Goal: Communication & Community: Answer question/provide support

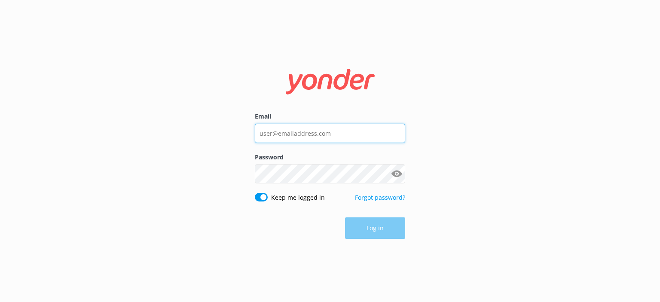
click at [310, 128] on input "Email" at bounding box center [330, 133] width 150 height 19
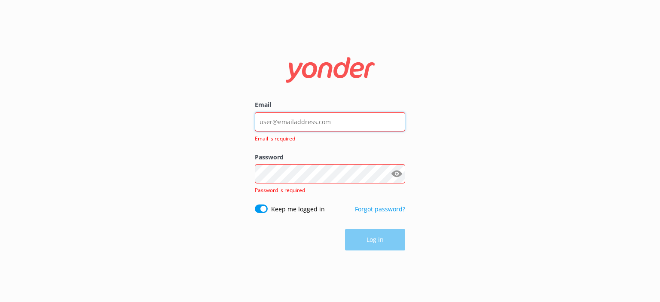
paste input "[EMAIL_ADDRESS][DOMAIN_NAME]"
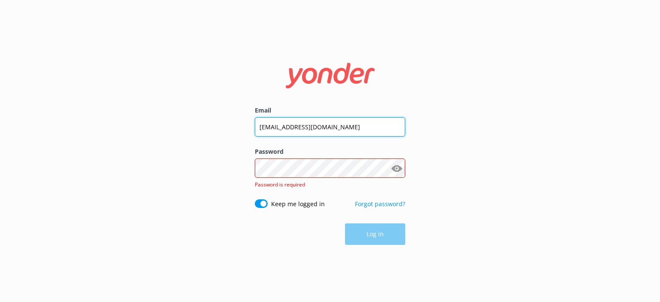
type input "[EMAIL_ADDRESS][DOMAIN_NAME]"
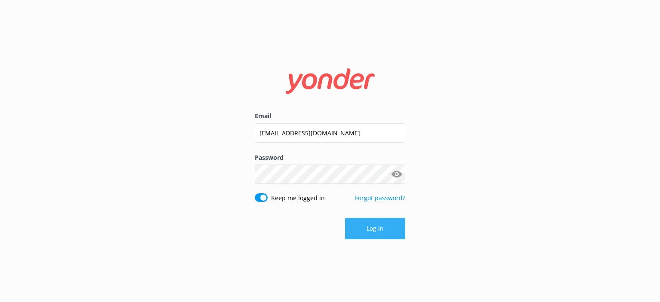
click at [381, 226] on button "Log in" at bounding box center [375, 228] width 60 height 21
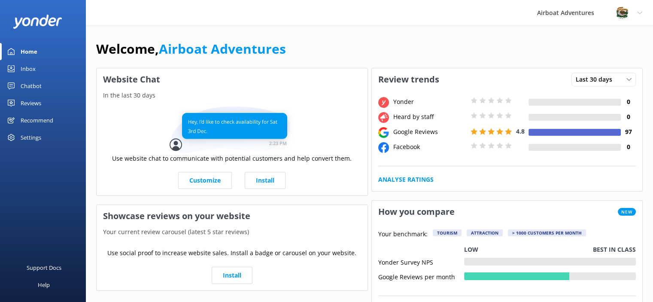
click at [40, 103] on div "Reviews" at bounding box center [31, 102] width 21 height 17
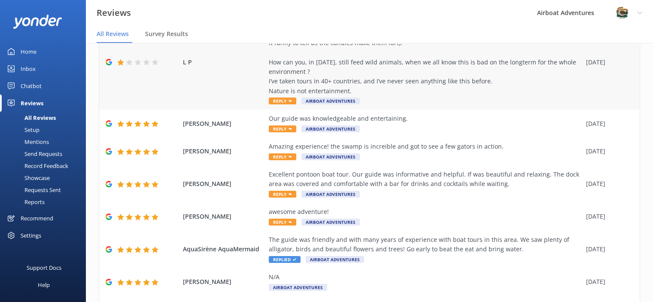
scroll to position [286, 0]
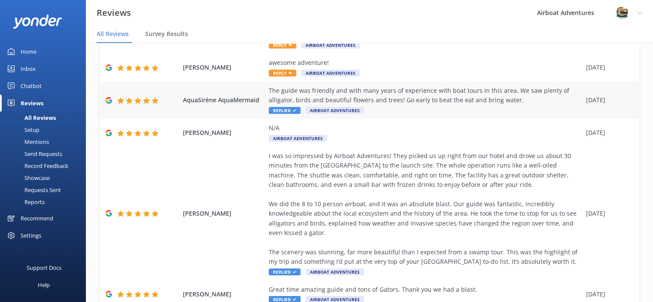
click at [285, 110] on span "Replied" at bounding box center [285, 110] width 32 height 7
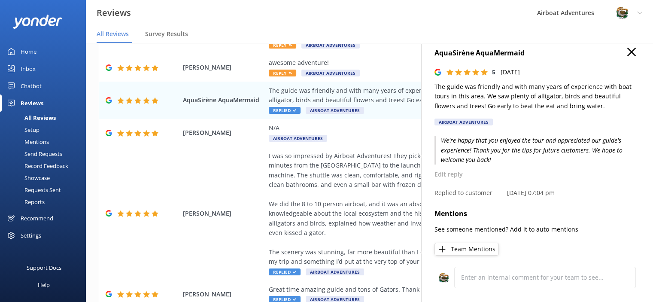
scroll to position [9, 0]
click at [289, 268] on div "I was so impressed by Airboat Adventures! They picked us up right from our hote…" at bounding box center [425, 213] width 313 height 125
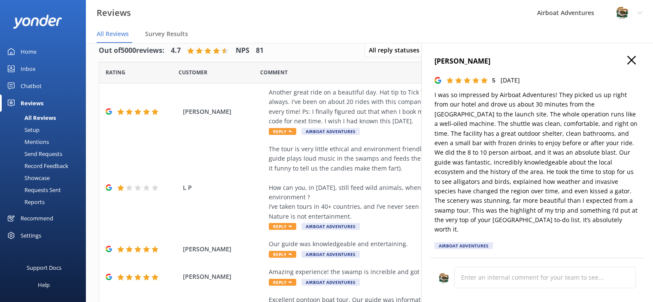
scroll to position [0, 0]
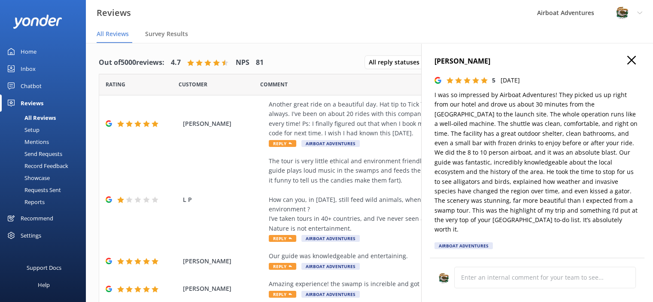
click at [627, 60] on icon "button" at bounding box center [631, 60] width 9 height 9
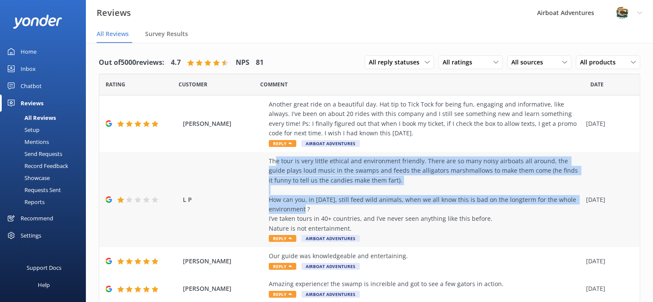
drag, startPoint x: 275, startPoint y: 161, endPoint x: 350, endPoint y: 213, distance: 91.1
click at [350, 213] on div "The tour is very little ethical and environment friendly. There are so many noi…" at bounding box center [425, 194] width 313 height 77
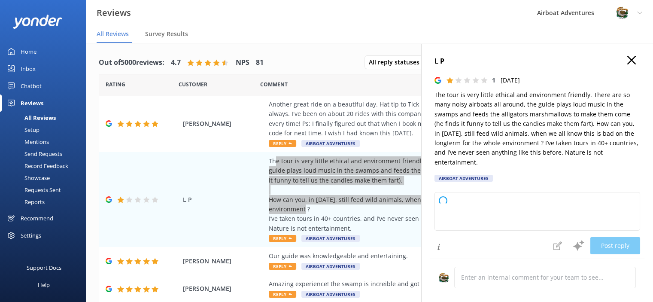
type textarea "Thank you for your feedback. We’re very sorry to hear about your experience and…"
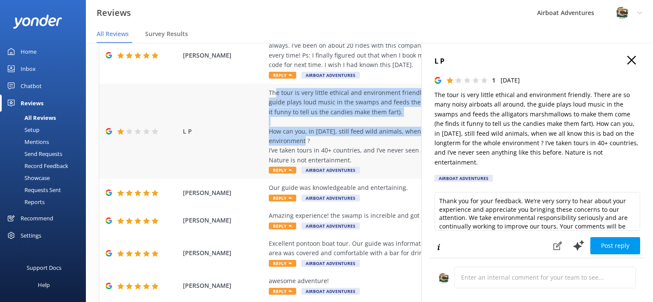
scroll to position [125, 0]
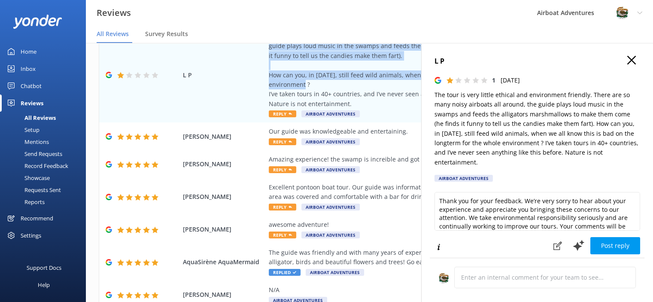
click at [627, 64] on button "button" at bounding box center [631, 60] width 9 height 9
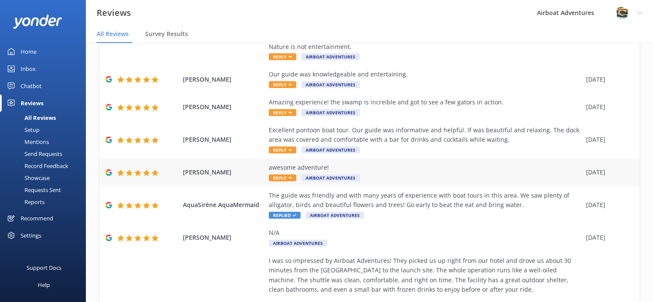
scroll to position [165, 0]
drag, startPoint x: 263, startPoint y: 165, endPoint x: 337, endPoint y: 170, distance: 73.6
click at [337, 170] on div "Bill Wood awesome adventure! Reply Airboat Adventures 08 Oct 2025" at bounding box center [369, 172] width 541 height 28
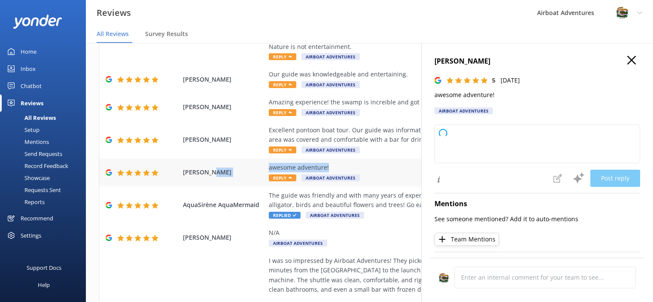
type textarea "Thank you so much for your wonderful feedback! We're thrilled you had an awesom…"
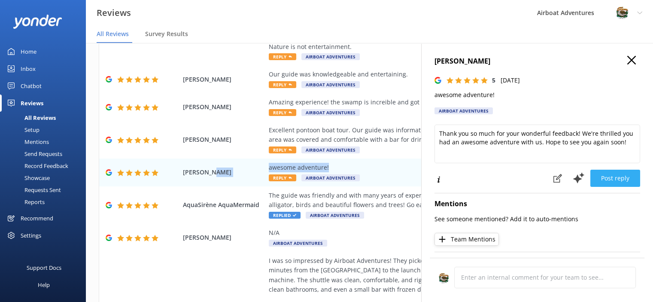
click at [609, 171] on button "Post reply" at bounding box center [615, 178] width 50 height 17
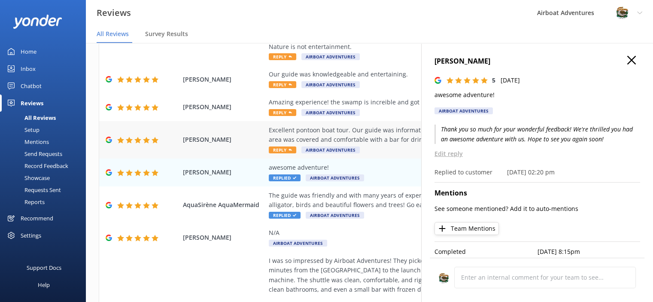
click at [292, 146] on div "Excellent pontoon boat tour. Our guide was informative and helpful. If was beau…" at bounding box center [425, 139] width 313 height 29
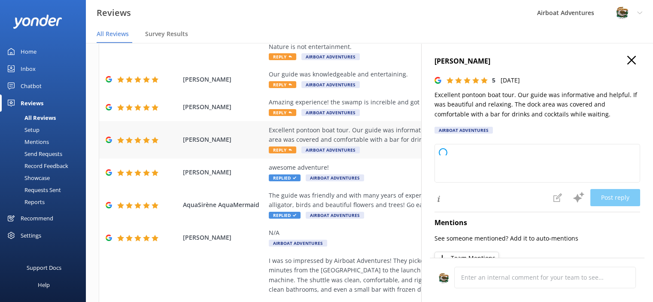
type textarea "Thank you so much for your wonderful review! We're delighted to hear you enjoye…"
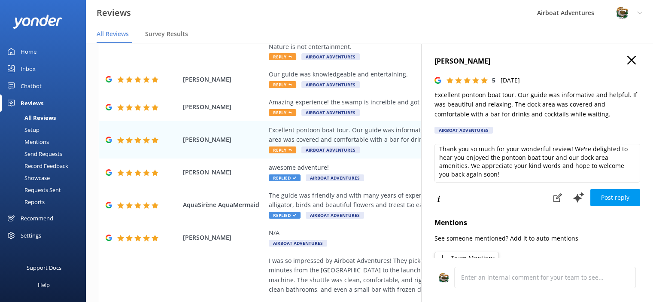
scroll to position [3, 0]
click at [598, 195] on button "Post reply" at bounding box center [615, 197] width 50 height 17
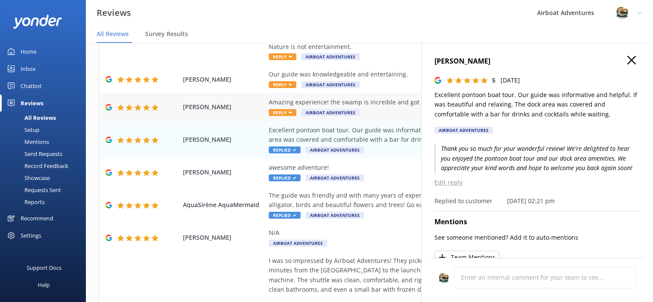
click at [289, 112] on icon at bounding box center [290, 112] width 3 height 3
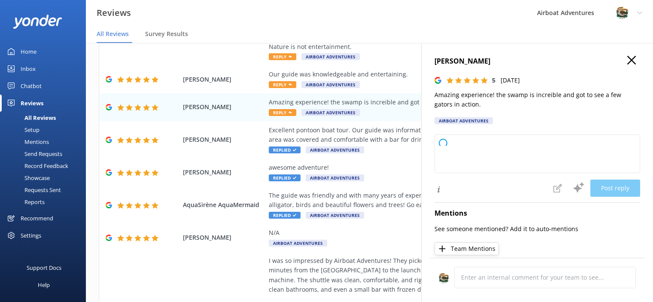
type textarea "Thank you so much for your wonderful review! We're thrilled you enjoyed the swa…"
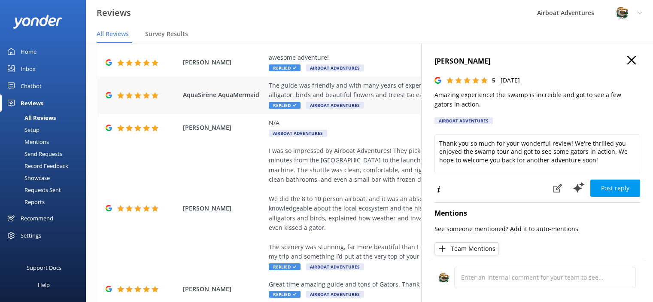
scroll to position [276, 0]
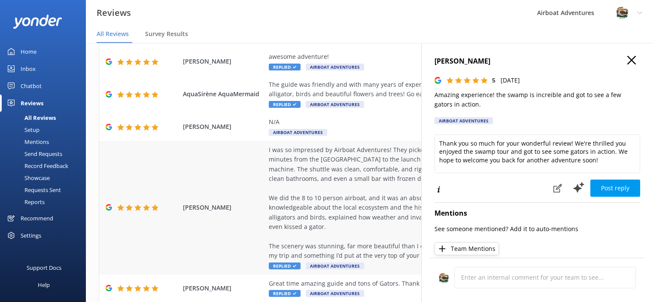
click at [296, 265] on span "Replied" at bounding box center [285, 265] width 32 height 7
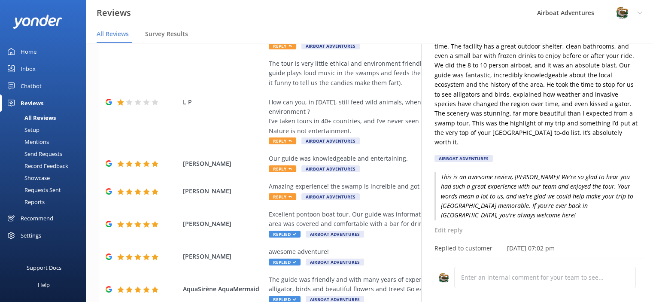
scroll to position [74, 0]
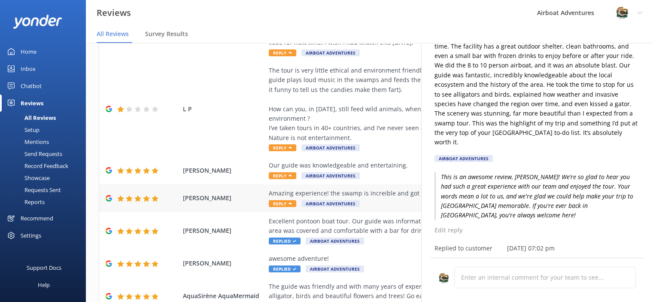
click at [291, 202] on icon at bounding box center [290, 203] width 3 height 3
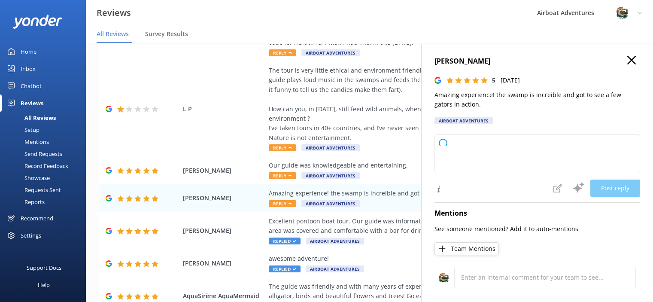
type textarea "Thank you so much for your wonderful review! We're thrilled you enjoyed the swa…"
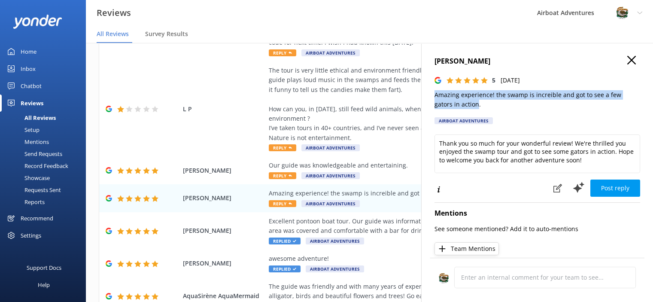
drag, startPoint x: 459, startPoint y: 108, endPoint x: 432, endPoint y: 96, distance: 29.6
click at [432, 96] on div "Cynthia Martinez 5 Thu, 9th Oct 2025 Amazing experience! the swamp is increible…" at bounding box center [537, 194] width 232 height 302
copy p "Amazing experience! the swamp is increible and got to see a few gators in action"
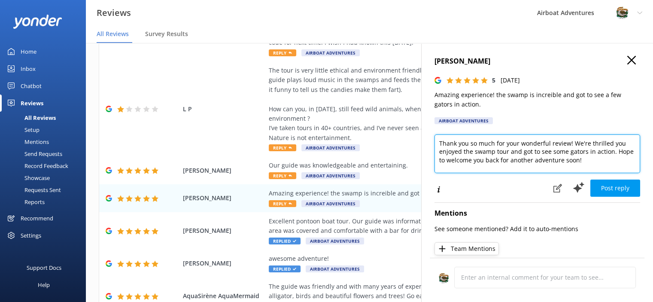
click at [509, 162] on textarea "Thank you so much for your wonderful review! We're thrilled you enjoyed the swa…" at bounding box center [538, 153] width 206 height 39
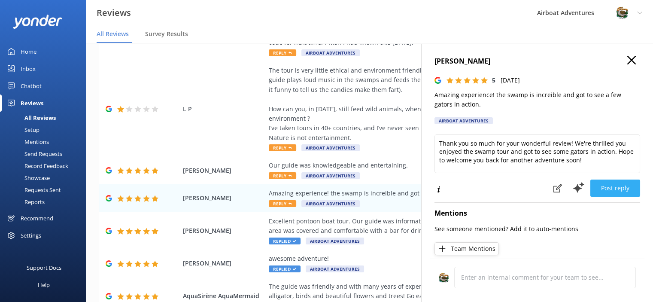
click at [609, 186] on button "Post reply" at bounding box center [615, 188] width 50 height 17
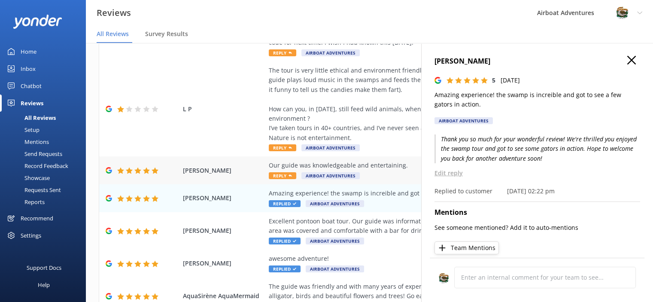
click at [277, 175] on span "Reply" at bounding box center [282, 175] width 27 height 7
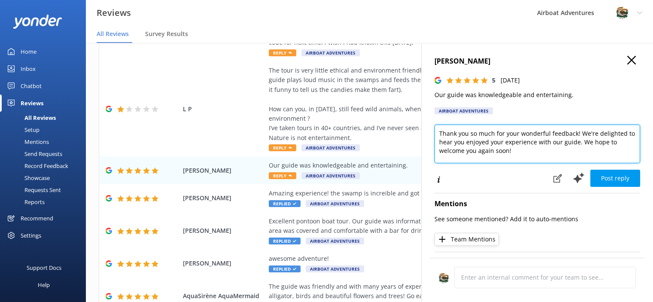
click at [560, 134] on textarea "Thank you so much for your wonderful feedback! We're delighted to hear you enjo…" at bounding box center [538, 144] width 206 height 39
click at [589, 134] on textarea "Thank you so much for your great review! We're delighted to hear you enjoyed yo…" at bounding box center [538, 144] width 206 height 39
type textarea "Thank you so much for your great review! We're happy to hear you enjoyed your e…"
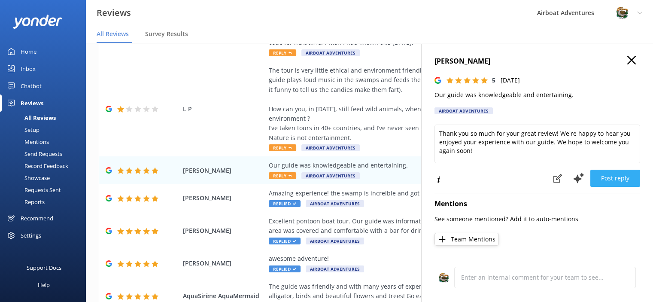
click at [600, 180] on button "Post reply" at bounding box center [615, 178] width 50 height 17
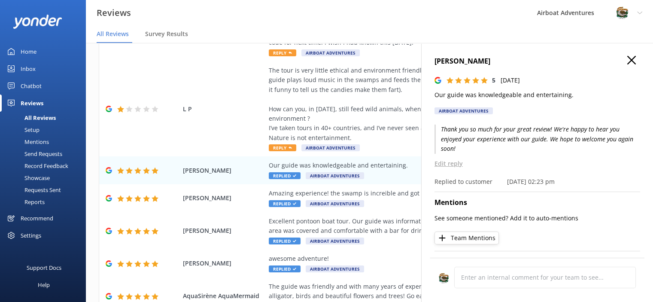
click at [627, 59] on use "button" at bounding box center [631, 60] width 9 height 9
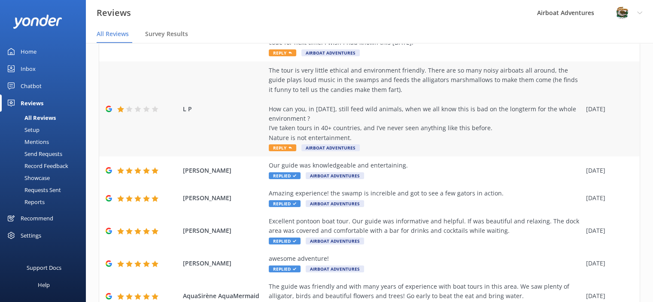
scroll to position [52, 0]
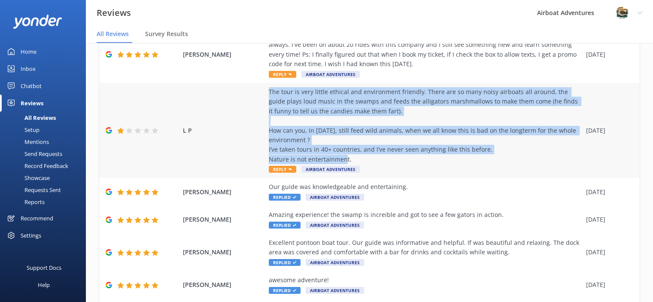
drag, startPoint x: 358, startPoint y: 159, endPoint x: 262, endPoint y: 92, distance: 116.6
click at [262, 92] on div "L P The tour is very little ethical and environment friendly. There are so many…" at bounding box center [369, 130] width 541 height 95
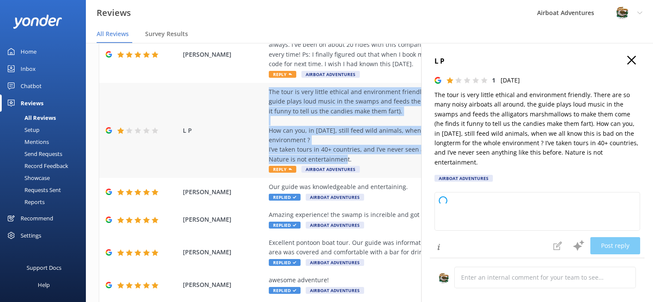
copy div "The tour is very little ethical and environment friendly. There are so many noi…"
type textarea "Thank you for taking the time to share your feedback. We’re truly sorry to hear…"
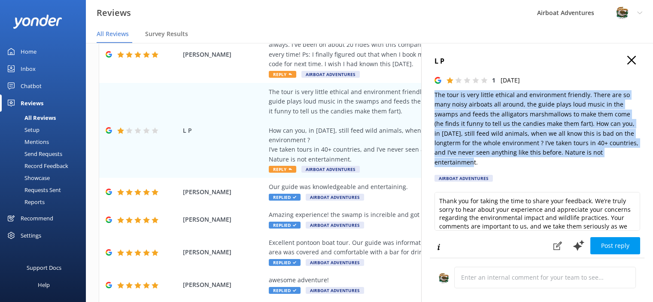
drag, startPoint x: 482, startPoint y: 163, endPoint x: 424, endPoint y: 94, distance: 89.6
click at [424, 94] on div "L P 1 Thu, 9th Oct 2025 The tour is very little ethical and environment friendl…" at bounding box center [537, 194] width 232 height 302
copy p "The tour is very little ethical and environment friendly. There are so many noi…"
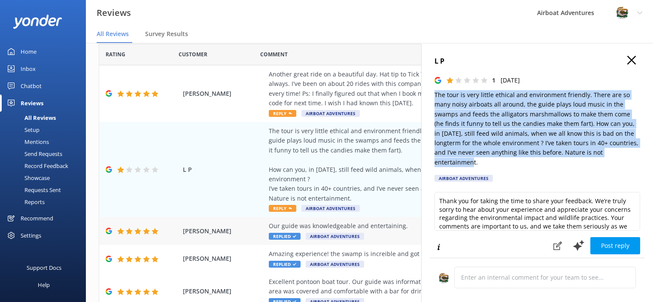
scroll to position [7, 0]
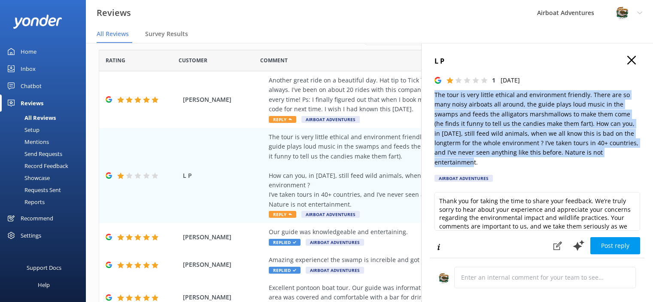
copy p "The tour is very little ethical and environment friendly. There are so many noi…"
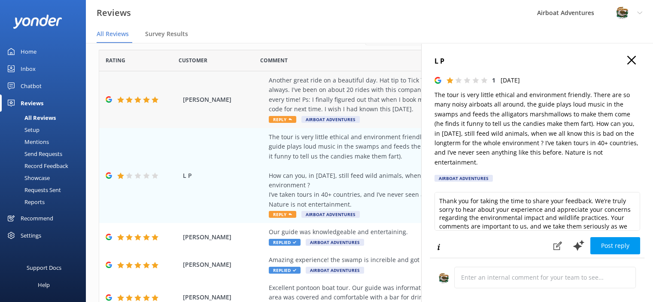
click at [285, 119] on span "Reply" at bounding box center [282, 119] width 27 height 7
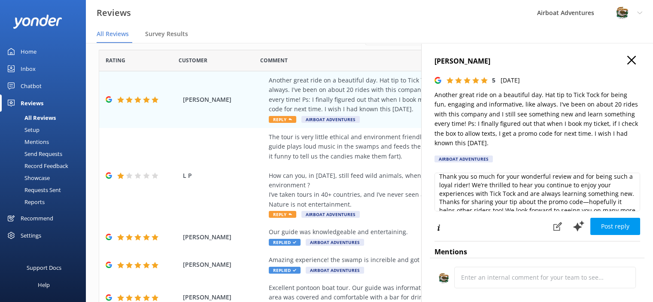
scroll to position [21, 0]
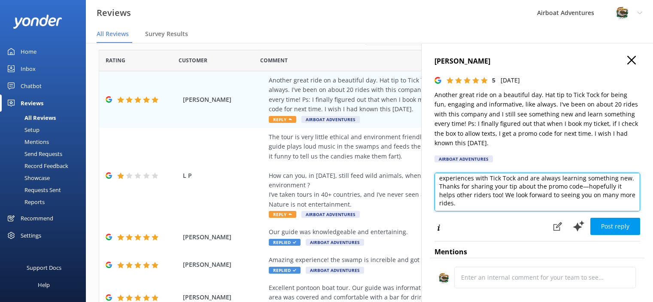
click at [599, 189] on textarea "Thank you so much for your wonderful review and for being such a loyal rider! W…" at bounding box center [538, 192] width 206 height 39
type textarea "Thank you so much for your wonderful review and for being such a loyal rider! W…"
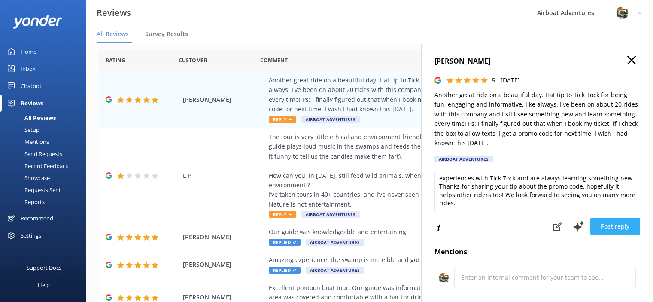
click at [591, 229] on button "Post reply" at bounding box center [615, 226] width 50 height 17
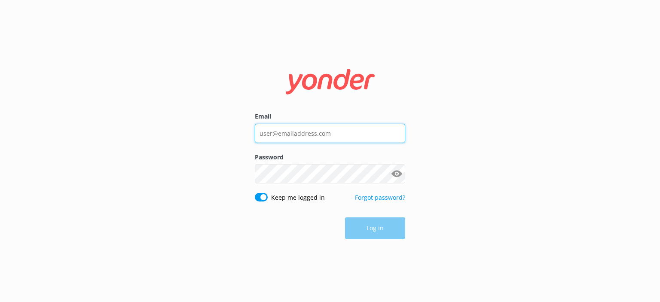
type input "[EMAIL_ADDRESS][DOMAIN_NAME]"
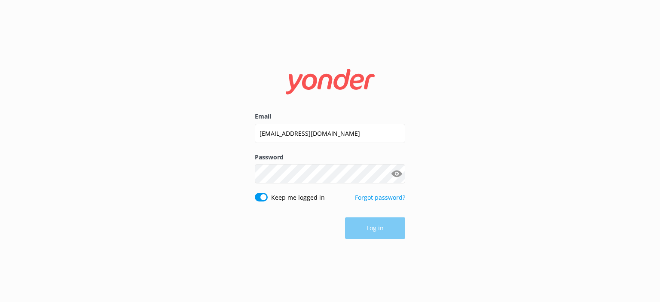
click at [368, 237] on div "Log in" at bounding box center [330, 227] width 150 height 21
click at [362, 231] on button "Log in" at bounding box center [375, 228] width 60 height 21
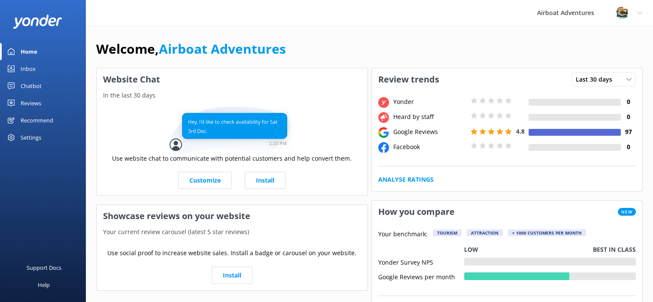
click at [25, 102] on div "Reviews" at bounding box center [31, 102] width 21 height 17
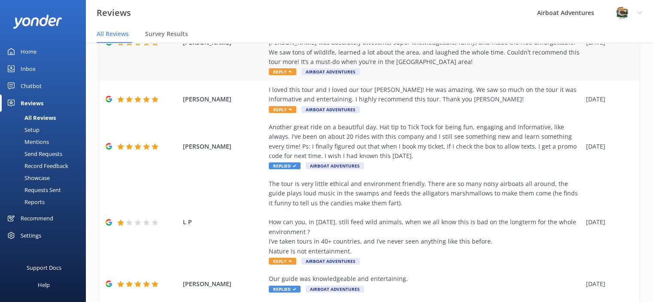
scroll to position [122, 0]
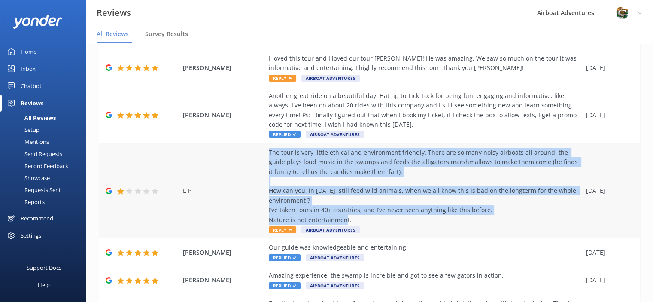
drag, startPoint x: 359, startPoint y: 219, endPoint x: 263, endPoint y: 155, distance: 114.8
click at [263, 155] on div "L P The tour is very little ethical and environment friendly. There are so many…" at bounding box center [369, 190] width 541 height 95
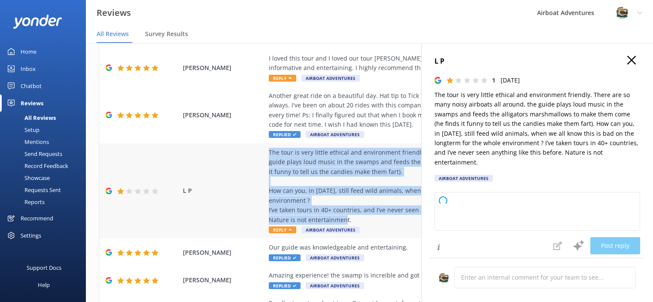
copy div "The tour is very little ethical and environment friendly. There are so many noi…"
type textarea "Thank you for sharing your feedback. We’re truly sorry to hear about your exper…"
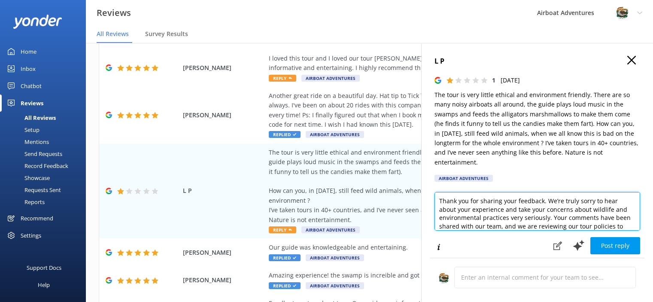
click at [478, 202] on textarea "Thank you for sharing your feedback. We’re truly sorry to hear about your exper…" at bounding box center [538, 211] width 206 height 39
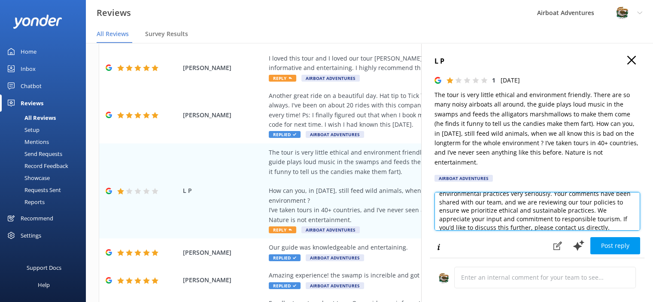
scroll to position [38, 0]
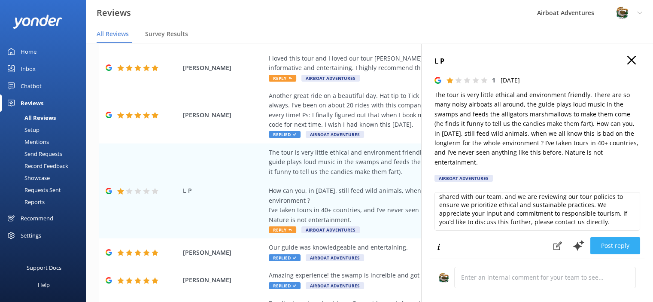
click at [596, 244] on button "Post reply" at bounding box center [615, 245] width 50 height 17
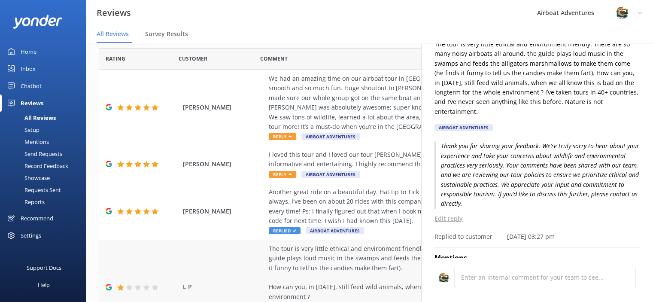
scroll to position [13, 0]
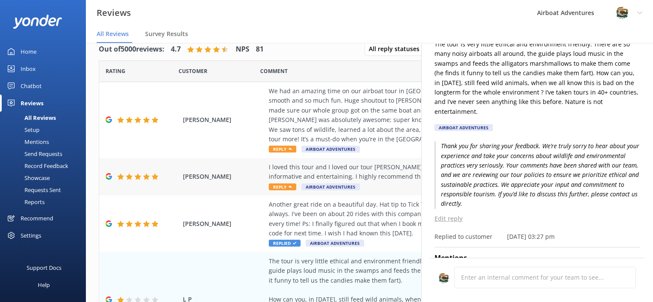
click at [279, 186] on span "Reply" at bounding box center [282, 186] width 27 height 7
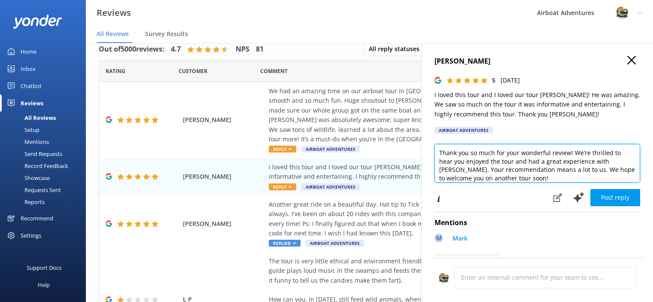
click at [498, 164] on textarea "Thank you so much for your wonderful review! We’re thrilled to hear you enjoyed…" at bounding box center [538, 163] width 206 height 39
paste textarea "We're happy to hear that Captain ___ showed you a good time on your swamp tour!…"
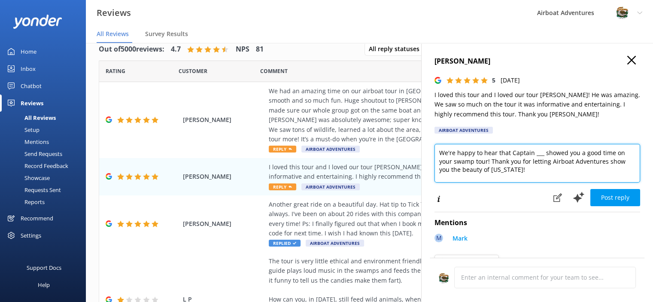
scroll to position [8, 0]
click at [540, 155] on textarea "We're happy to hear that Captain ___ showed you a good time on your swamp tour!…" at bounding box center [538, 163] width 206 height 39
drag, startPoint x: 540, startPoint y: 155, endPoint x: 515, endPoint y: 154, distance: 24.5
click at [515, 154] on textarea "We're happy to hear that Captain ___ showed you a good time on your swamp tour!…" at bounding box center [538, 163] width 206 height 39
type textarea "We're happy to hear that [PERSON_NAME], showed you a good time on your swamp to…"
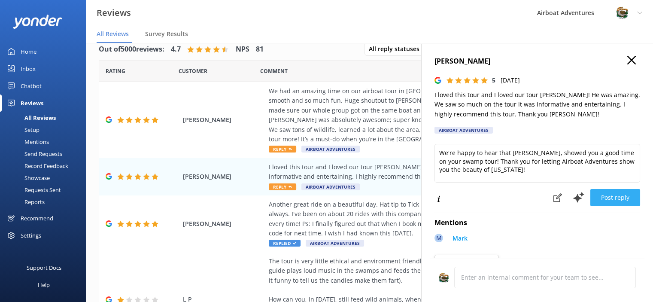
click at [591, 198] on button "Post reply" at bounding box center [615, 197] width 50 height 17
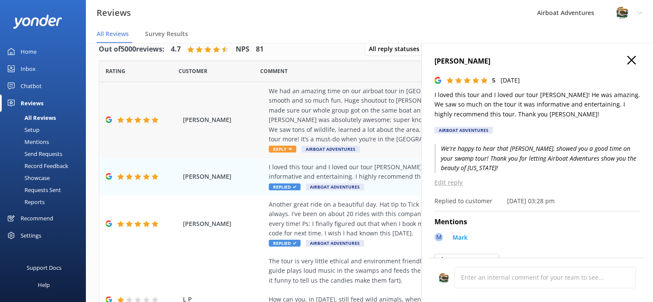
click at [277, 146] on div "We had an amazing time on our airboat tour in [GEOGRAPHIC_DATA]! From start to …" at bounding box center [425, 119] width 313 height 67
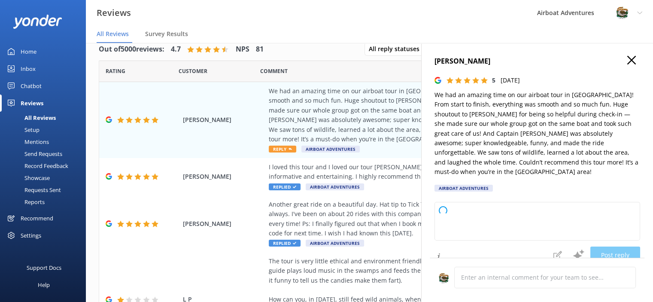
type textarea "Thank you so much for your wonderful review! We’re thrilled to hear you had suc…"
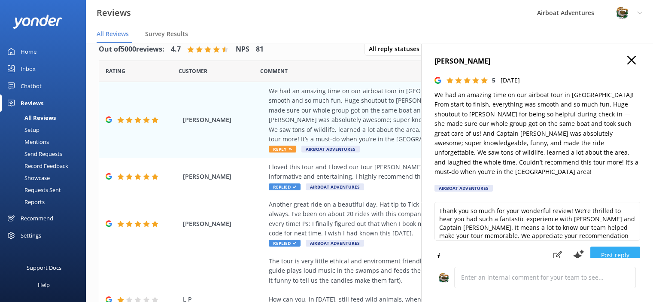
click at [596, 246] on button "Post reply" at bounding box center [615, 254] width 50 height 17
